Goal: Information Seeking & Learning: Learn about a topic

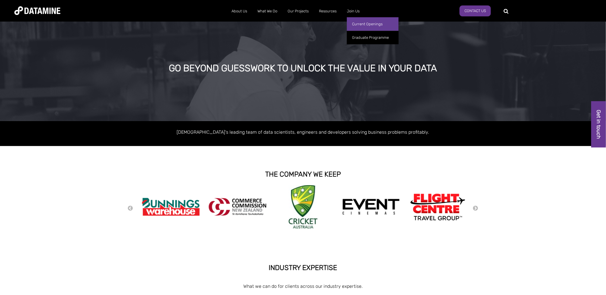
click at [364, 23] on link "Current Openings" at bounding box center [373, 24] width 52 height 14
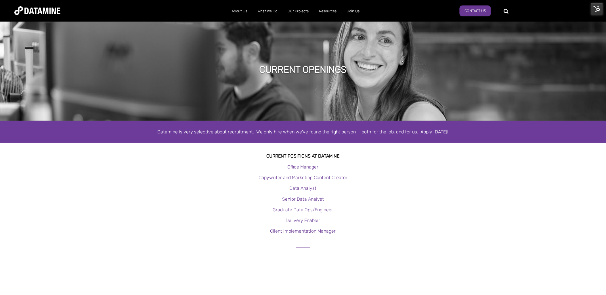
click at [600, 11] on img at bounding box center [597, 9] width 12 height 12
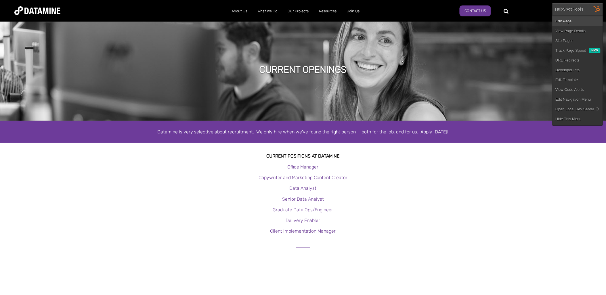
click at [579, 20] on link "Edit Page" at bounding box center [577, 21] width 50 height 10
